Goal: Information Seeking & Learning: Learn about a topic

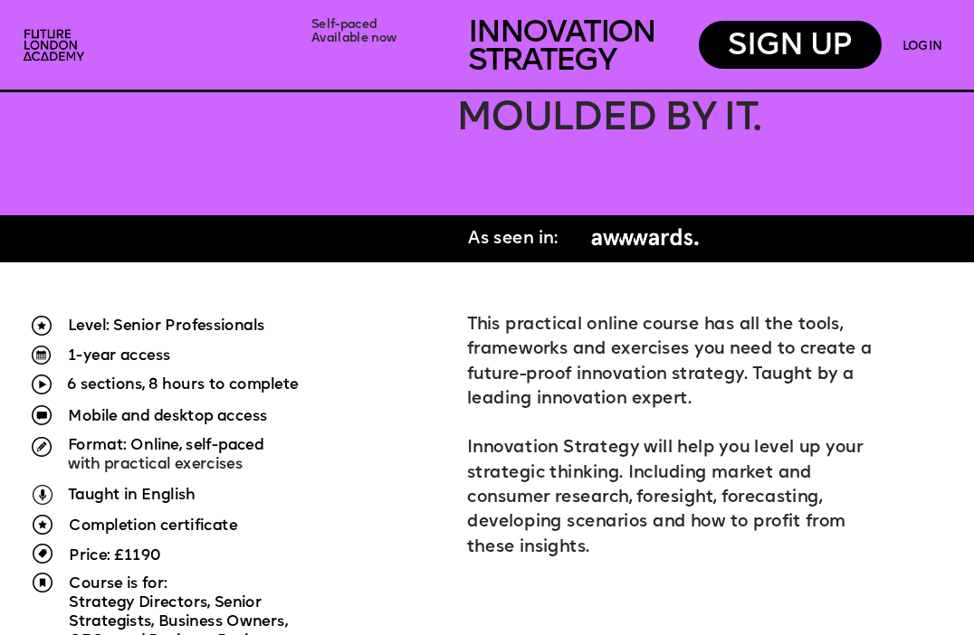
scroll to position [866, 0]
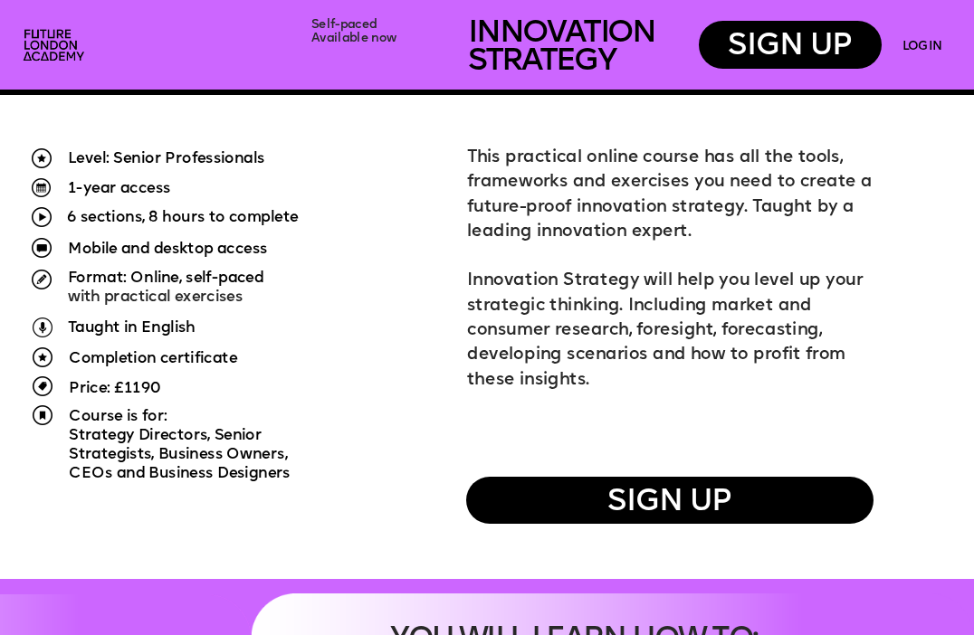
drag, startPoint x: 215, startPoint y: 224, endPoint x: 329, endPoint y: 295, distance: 135.4
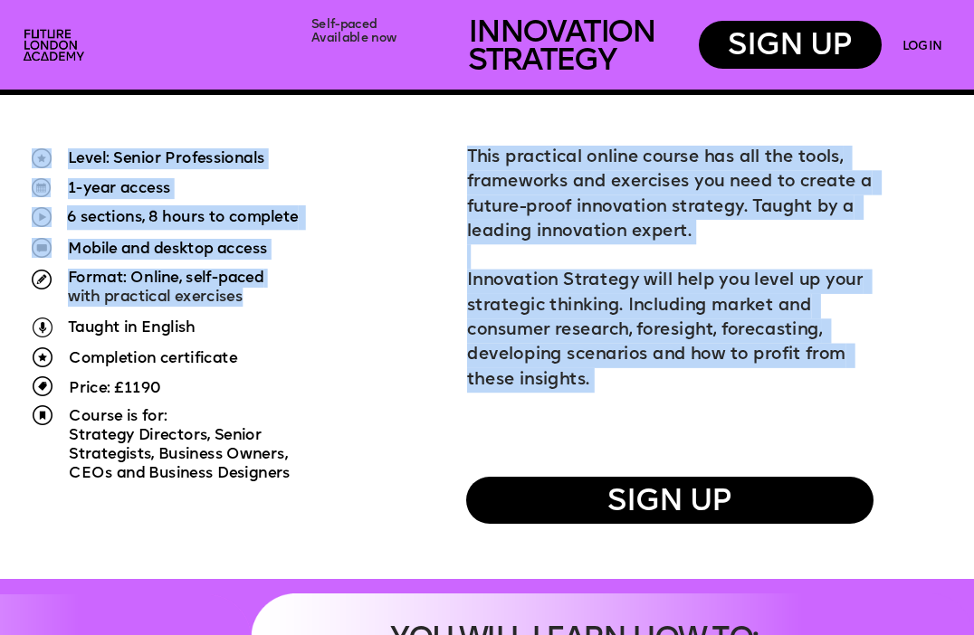
click at [329, 295] on p "Format: Online, self-paced with practical exercises" at bounding box center [239, 288] width 342 height 38
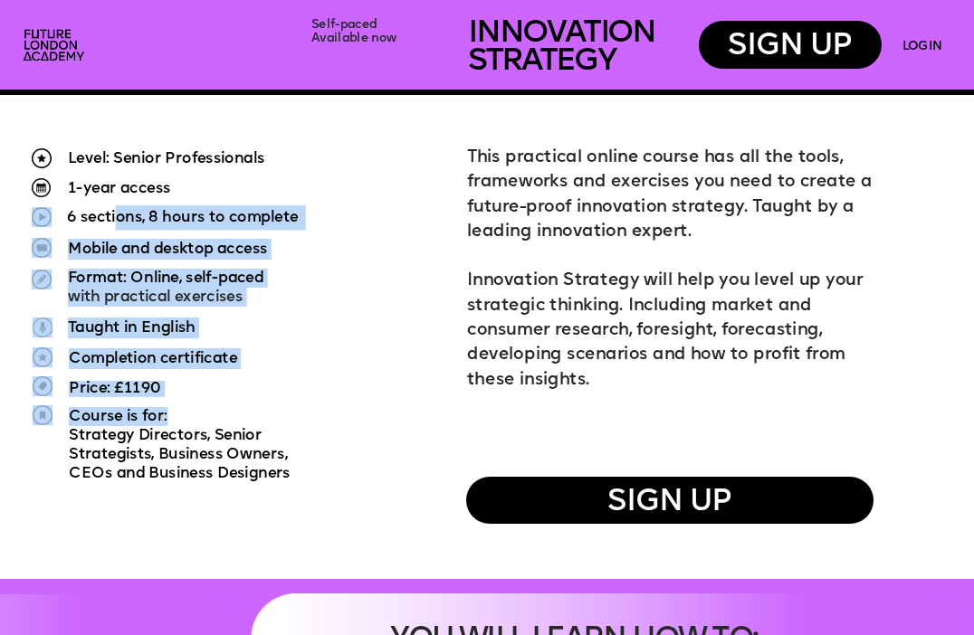
drag, startPoint x: 203, startPoint y: 337, endPoint x: 245, endPoint y: 424, distance: 96.8
click at [245, 424] on p "Course is for:" at bounding box center [224, 416] width 310 height 19
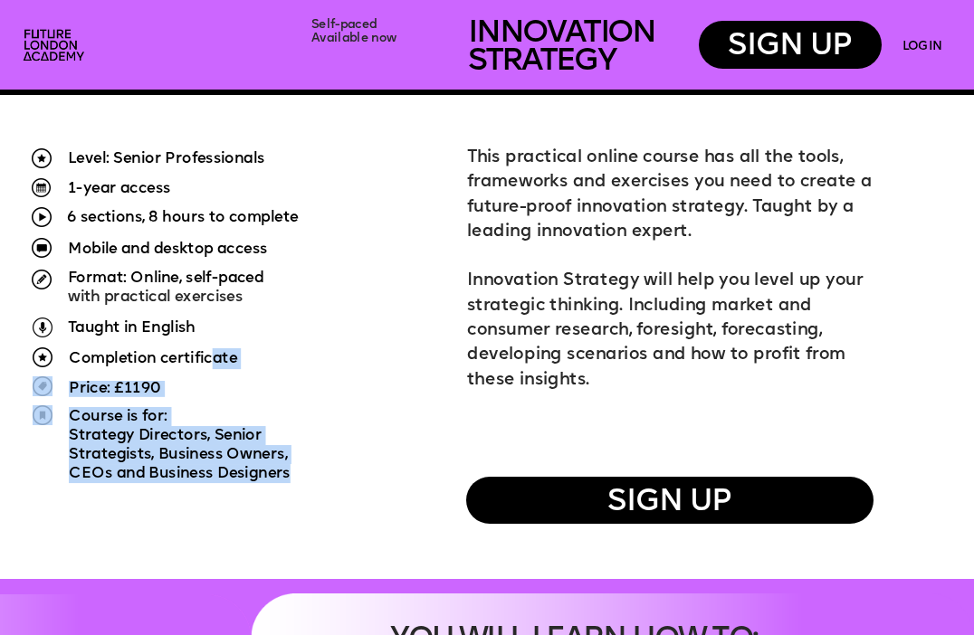
drag, startPoint x: 289, startPoint y: 471, endPoint x: 238, endPoint y: 358, distance: 123.2
click at [269, 364] on p "Completion certificate" at bounding box center [189, 358] width 241 height 21
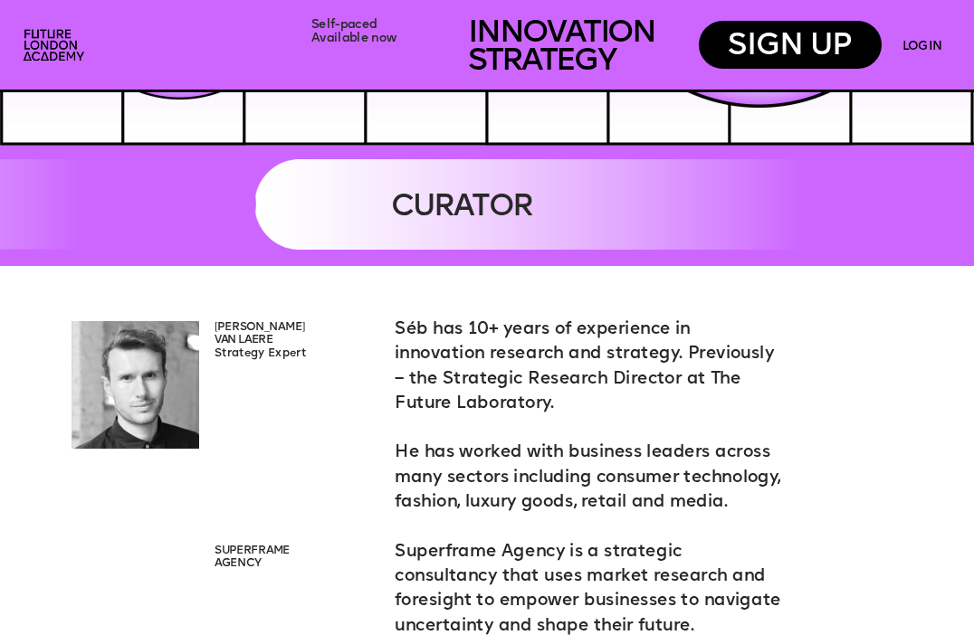
scroll to position [3427, 0]
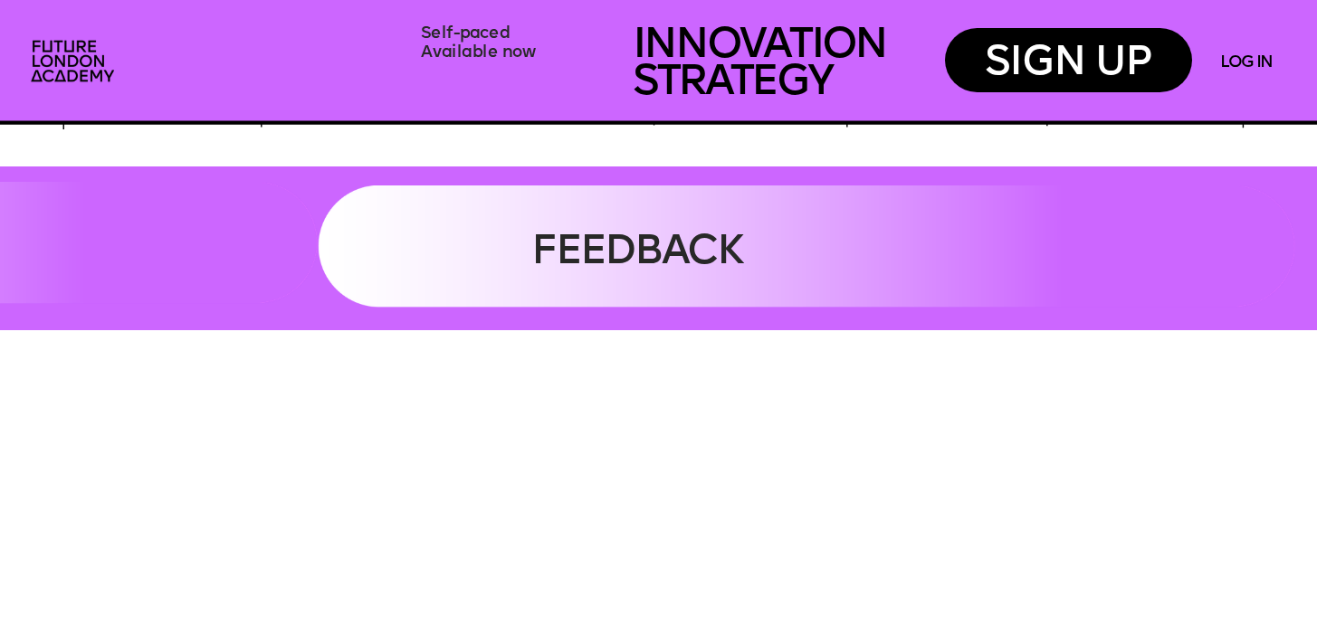
scroll to position [6622, 0]
